Goal: Task Accomplishment & Management: Manage account settings

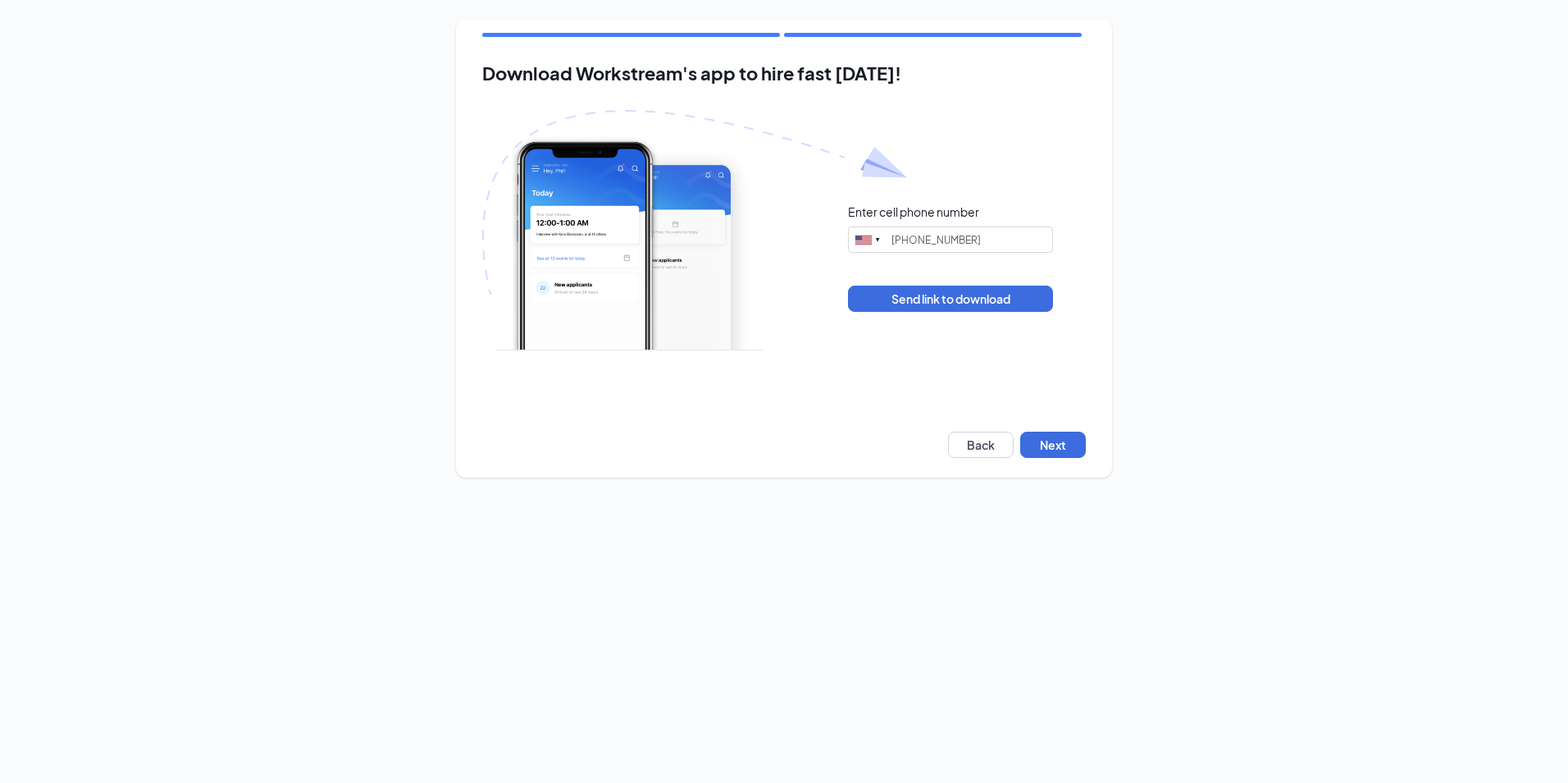
type input "[PHONE_NUMBER]"
click at [1057, 441] on button "Next" at bounding box center [1053, 444] width 65 height 26
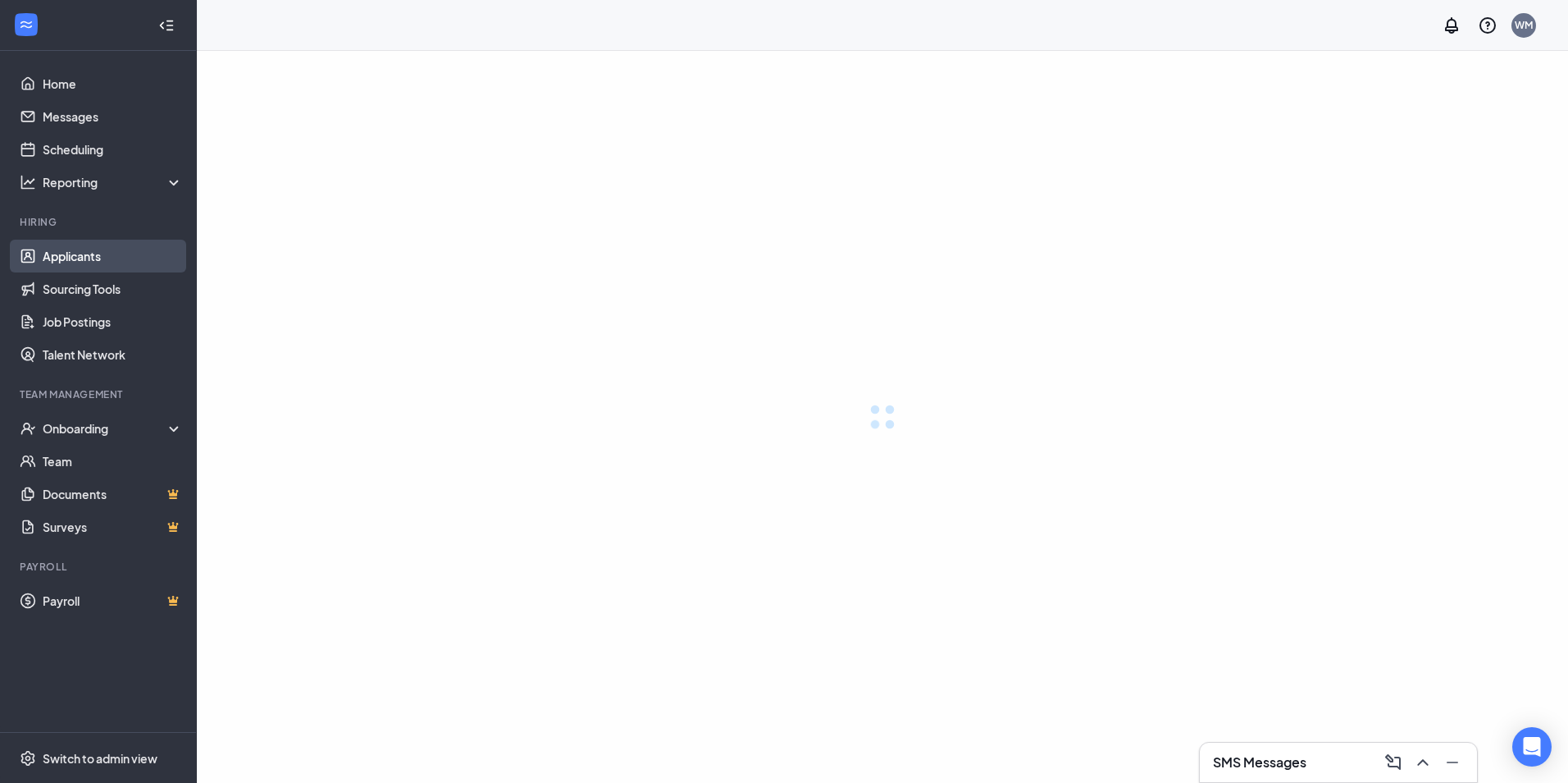
click at [94, 256] on link "Applicants" at bounding box center [113, 256] width 140 height 33
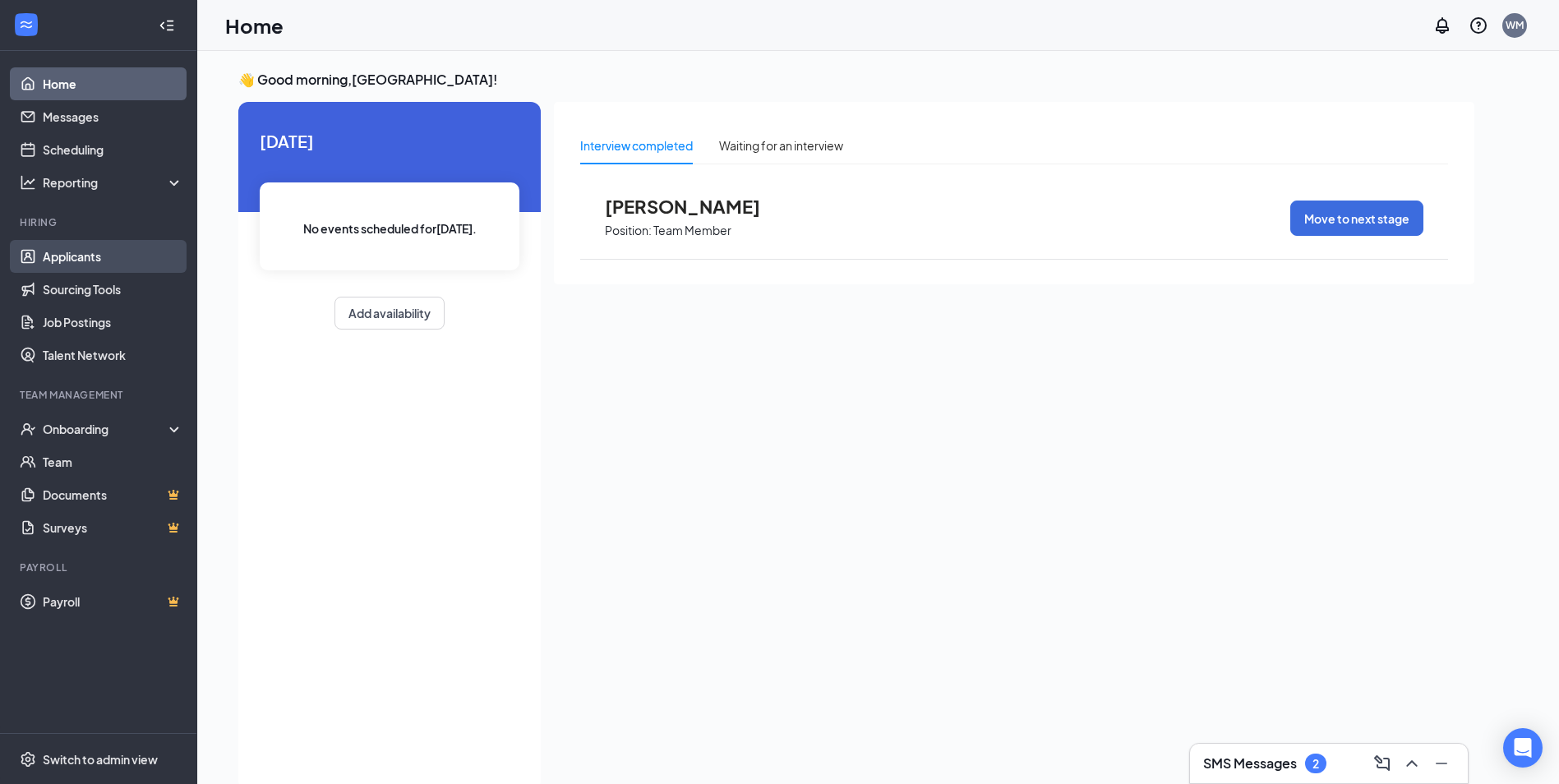
click at [73, 251] on link "Applicants" at bounding box center [113, 256] width 140 height 33
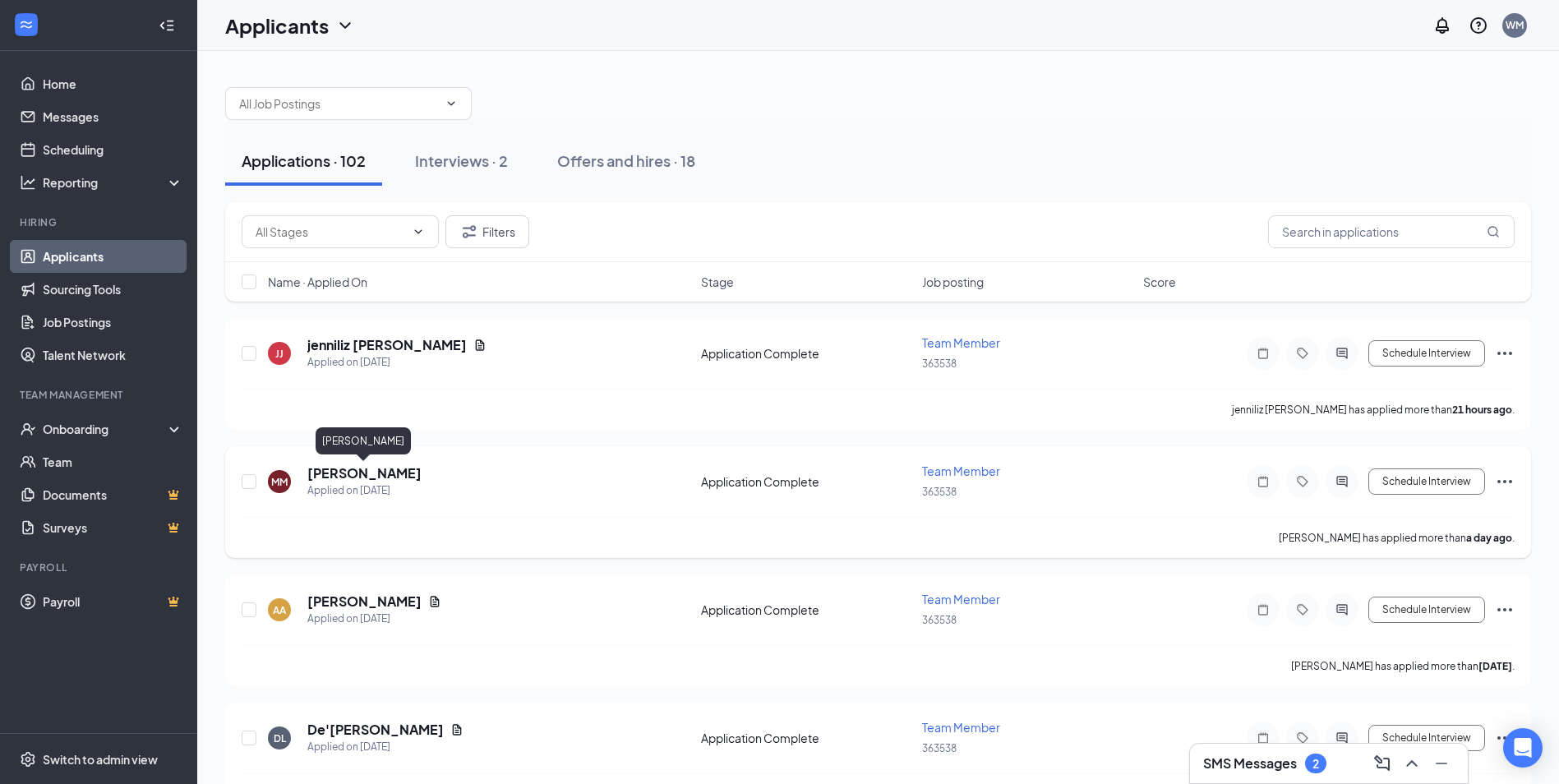
click at [380, 471] on h5 "[PERSON_NAME]" at bounding box center [364, 473] width 114 height 18
